Goal: Task Accomplishment & Management: Manage account settings

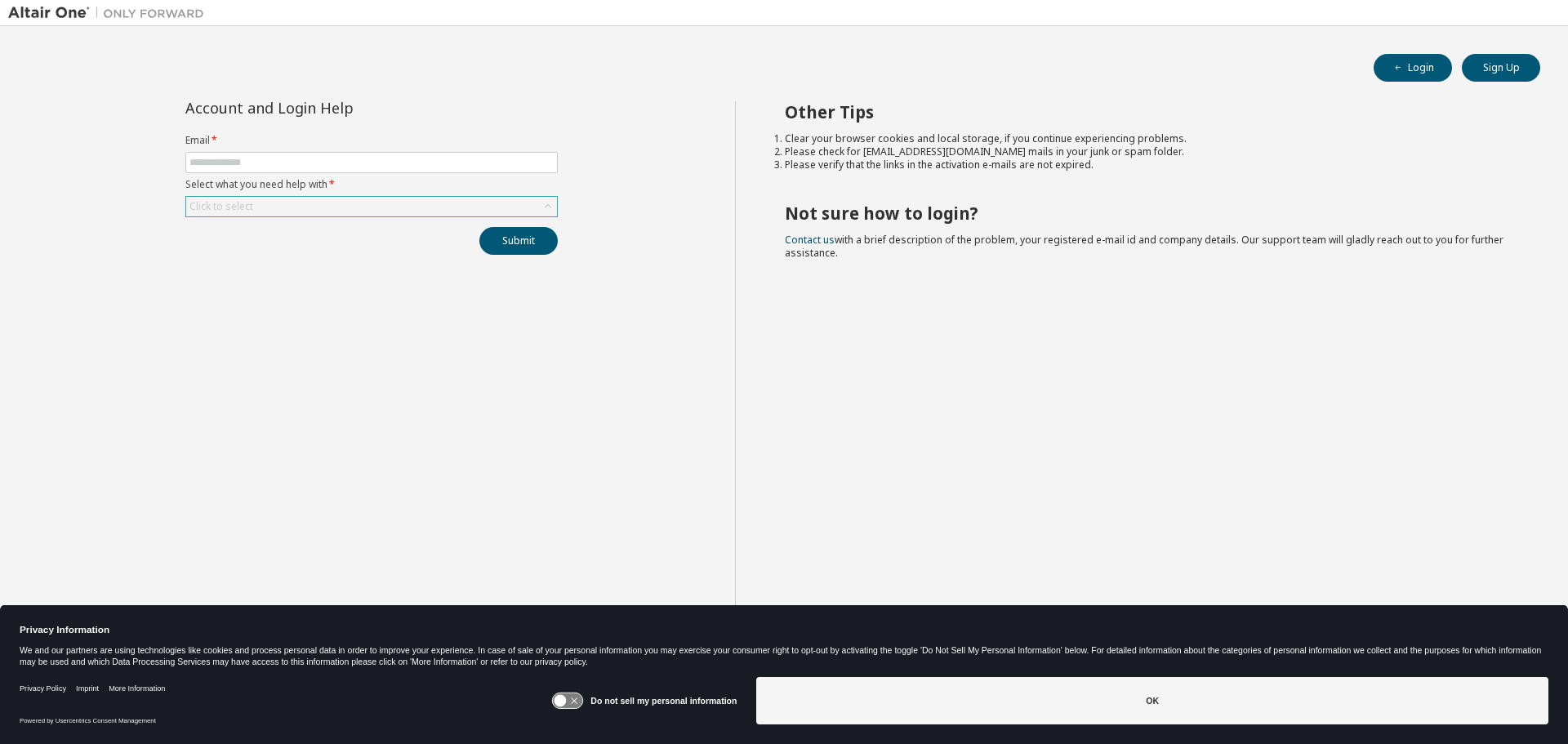
click at [413, 204] on div "Click to select" at bounding box center [372, 207] width 371 height 20
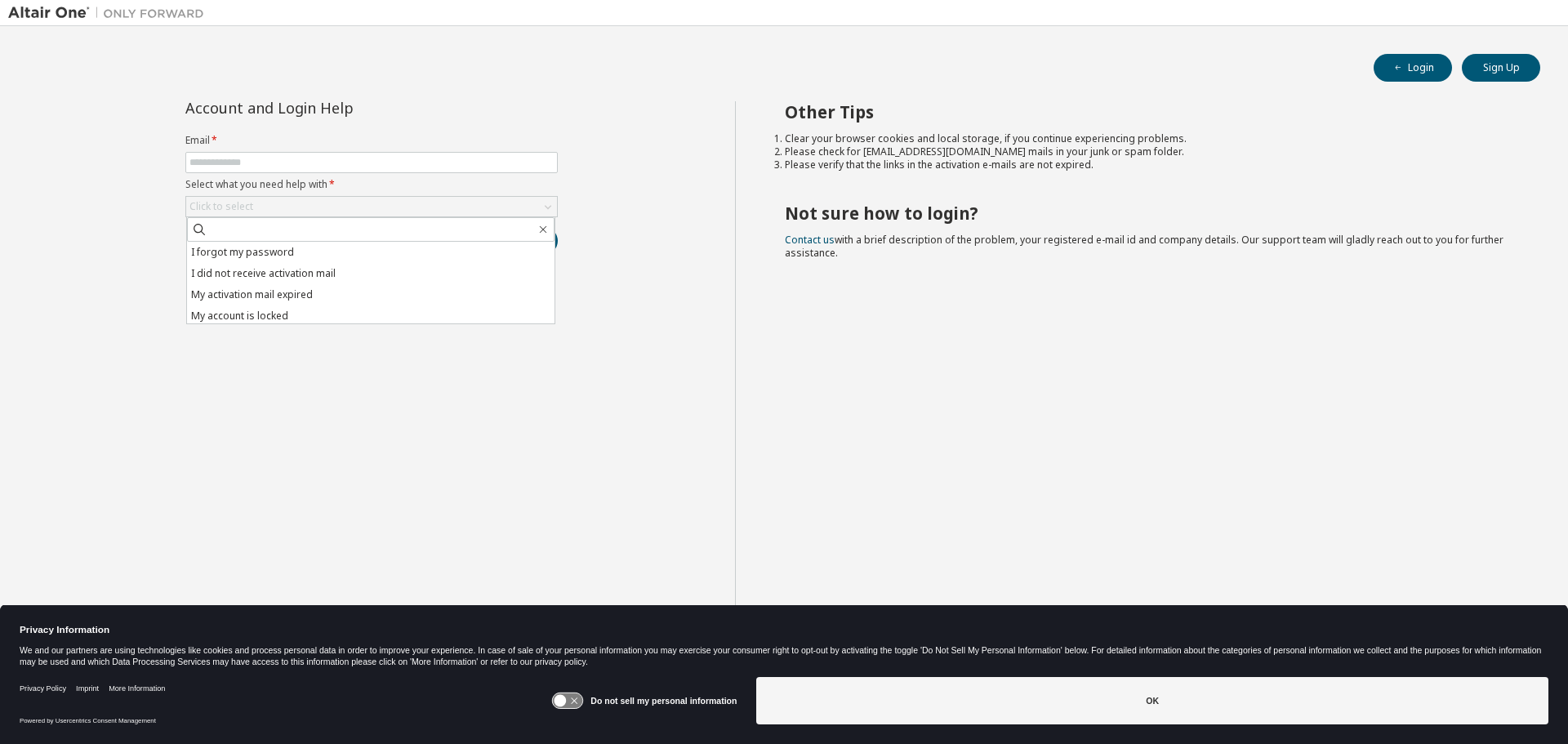
click at [417, 183] on label "Select what you need help with *" at bounding box center [372, 185] width 373 height 13
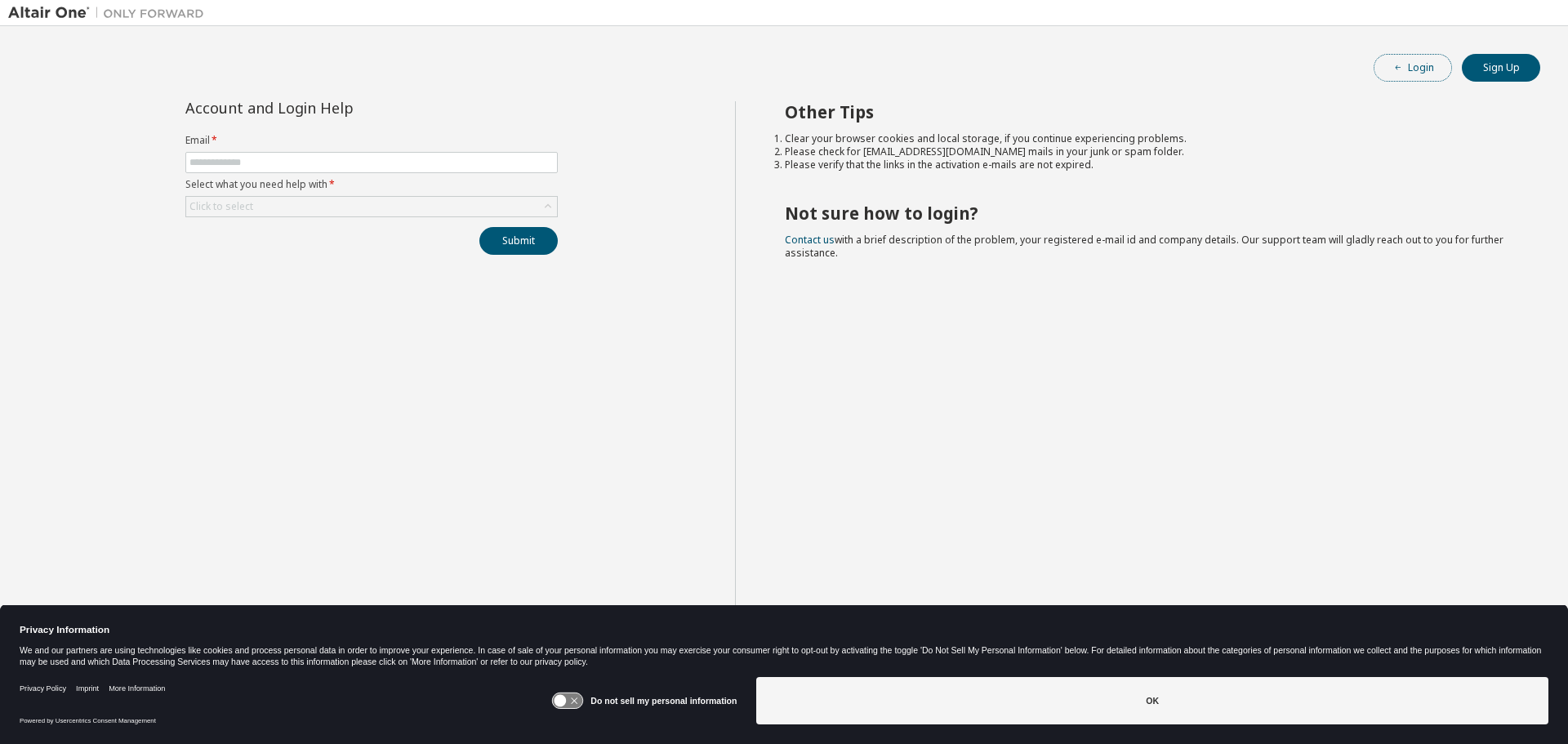
click at [1413, 65] on button "Login" at bounding box center [1413, 68] width 78 height 28
click at [384, 153] on span at bounding box center [372, 163] width 373 height 21
click at [382, 157] on input "text" at bounding box center [372, 163] width 364 height 13
type input "**********"
click at [374, 206] on div "Click to select" at bounding box center [372, 207] width 371 height 20
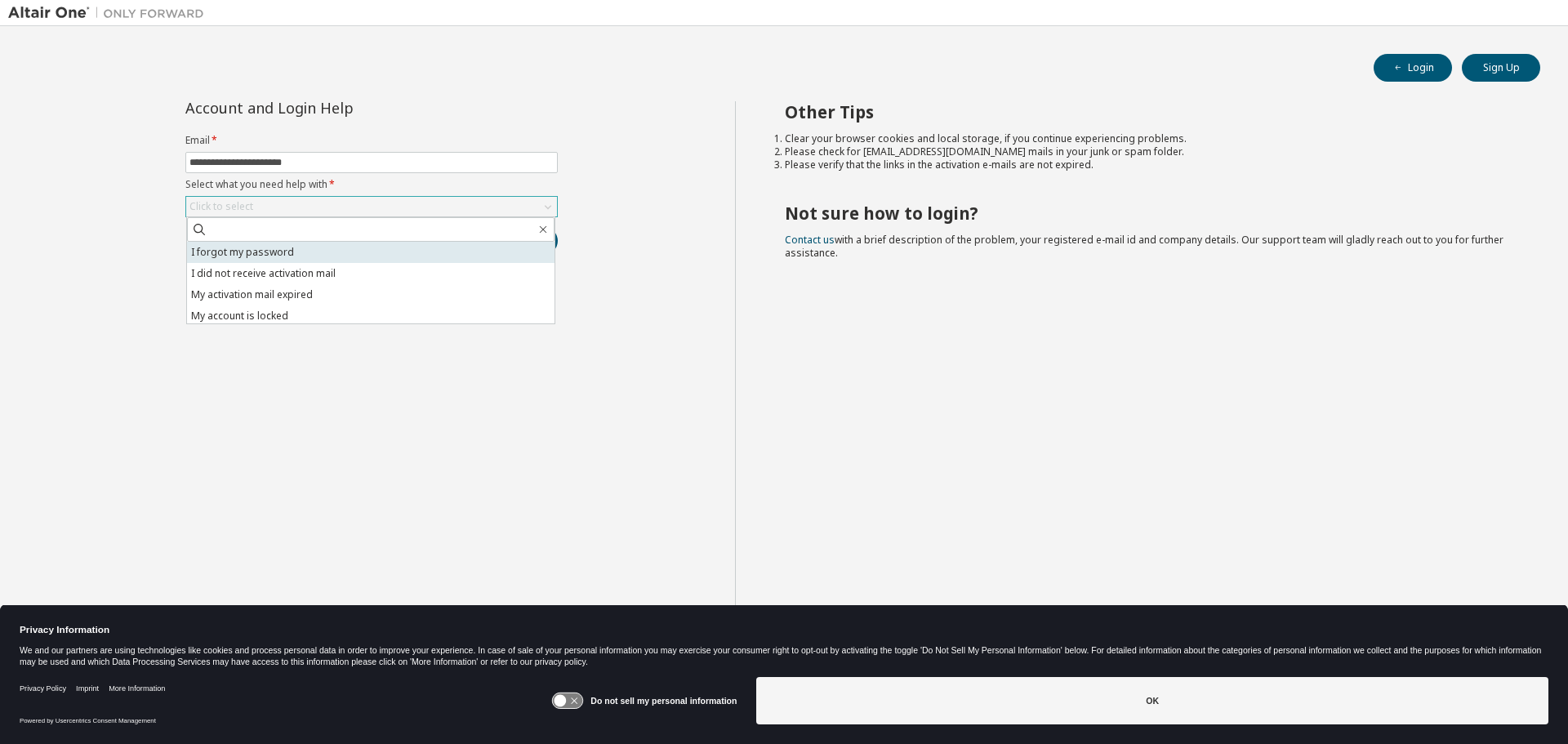
click at [333, 253] on li "I forgot my password" at bounding box center [371, 253] width 368 height 21
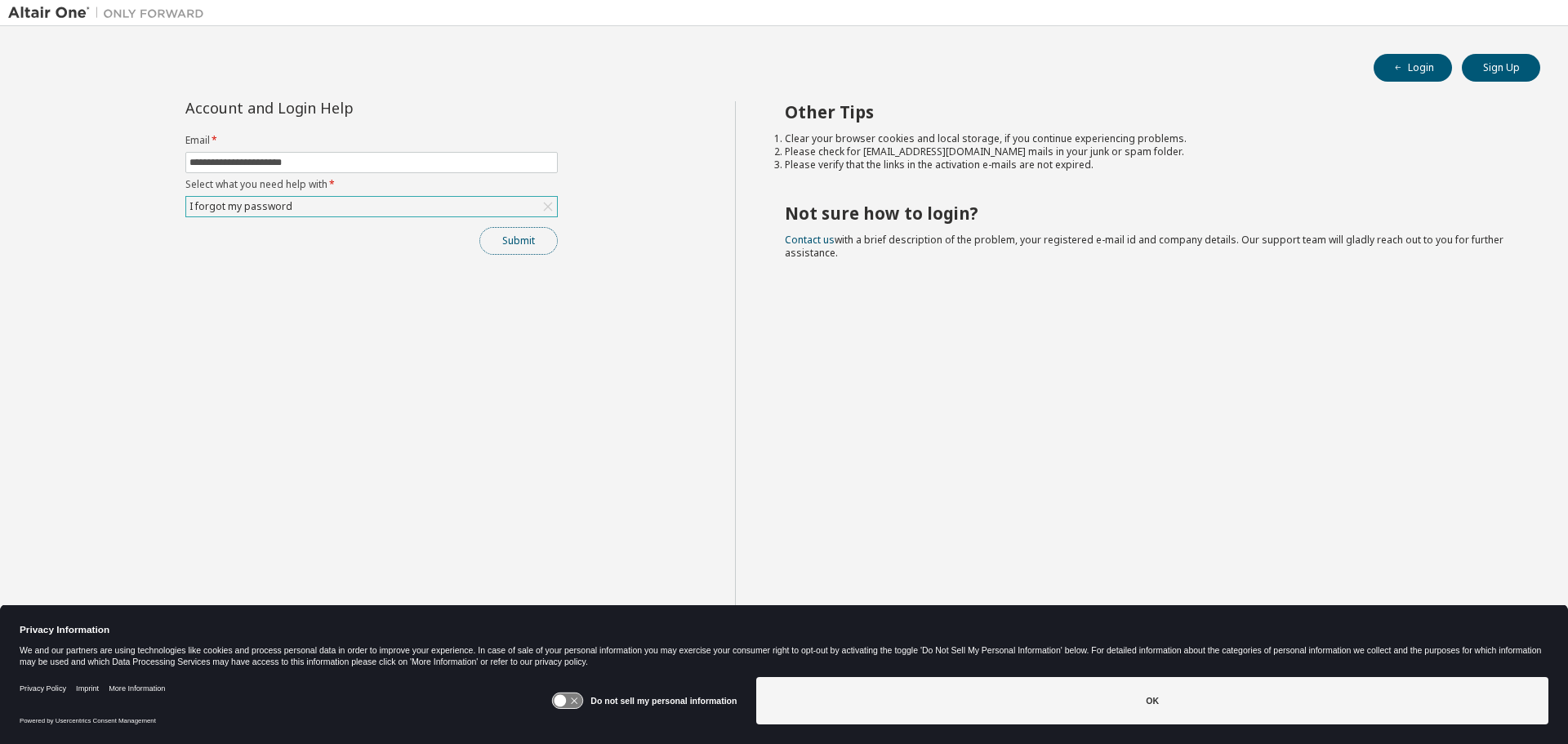
click at [517, 247] on button "Submit" at bounding box center [519, 241] width 78 height 28
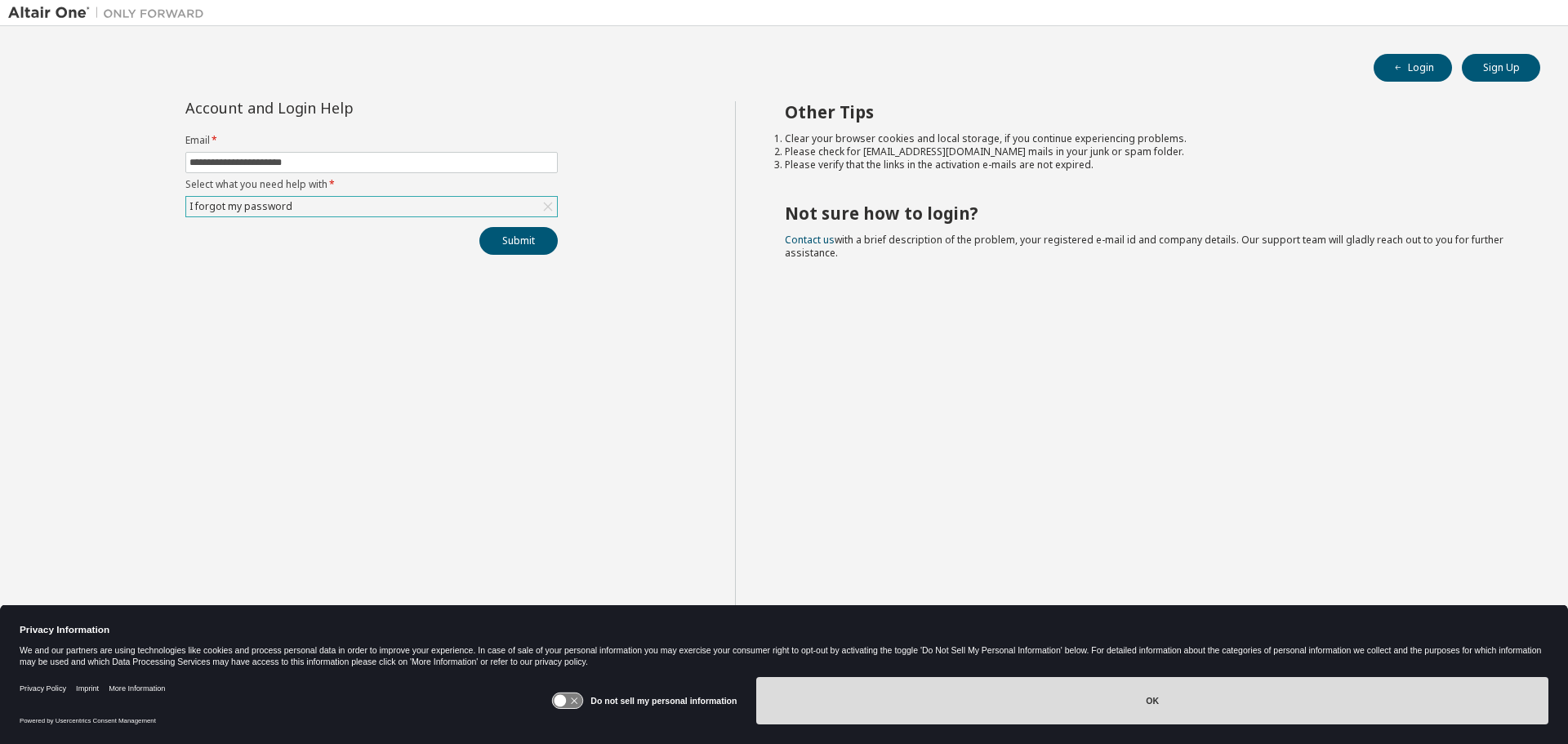
drag, startPoint x: 1363, startPoint y: 701, endPoint x: 1273, endPoint y: 636, distance: 111.0
click at [1360, 700] on button "OK" at bounding box center [1151, 701] width 792 height 47
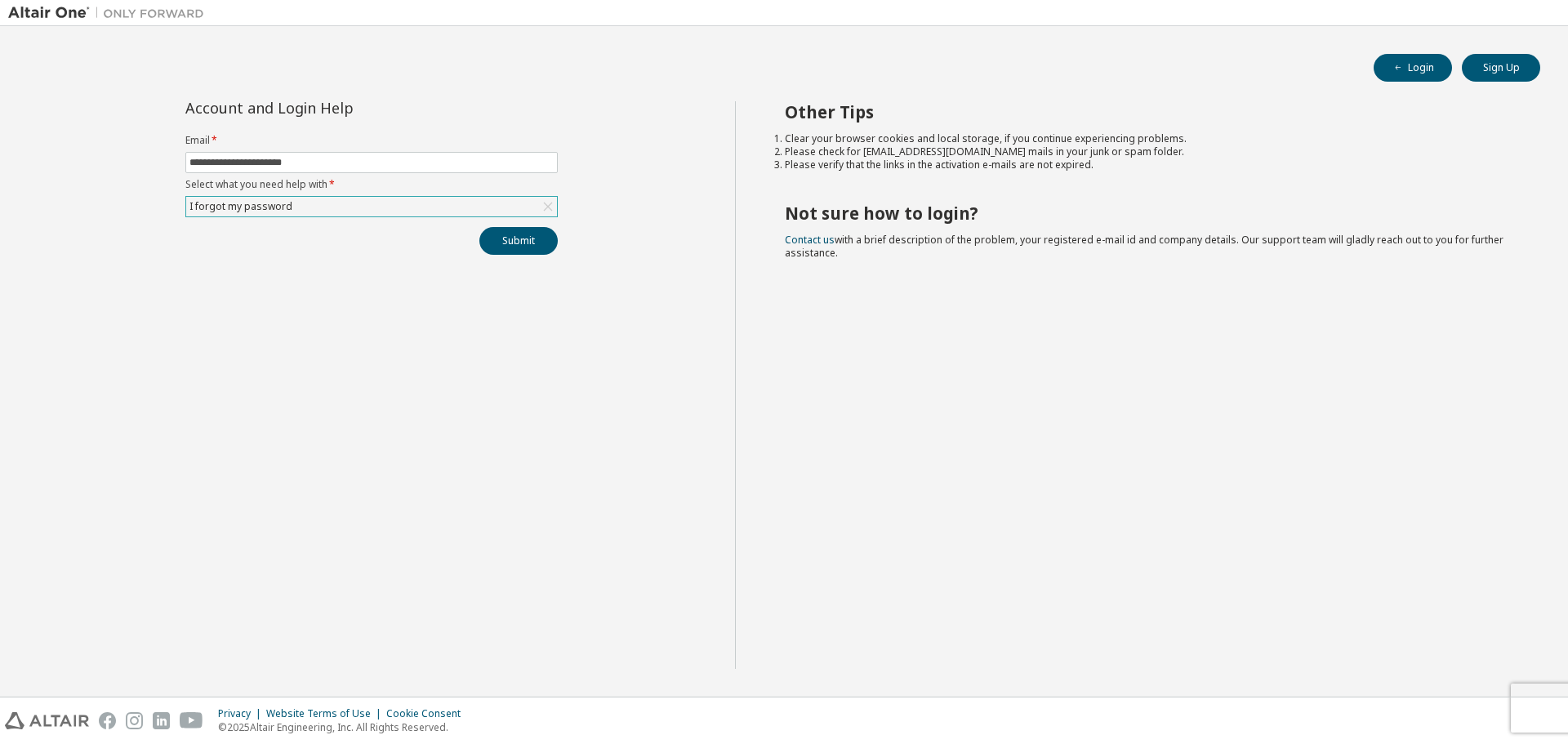
click at [322, 324] on div "**********" at bounding box center [372, 385] width 727 height 568
click at [421, 56] on div "Login Sign Up" at bounding box center [784, 68] width 1512 height 28
